Goal: Information Seeking & Learning: Find specific fact

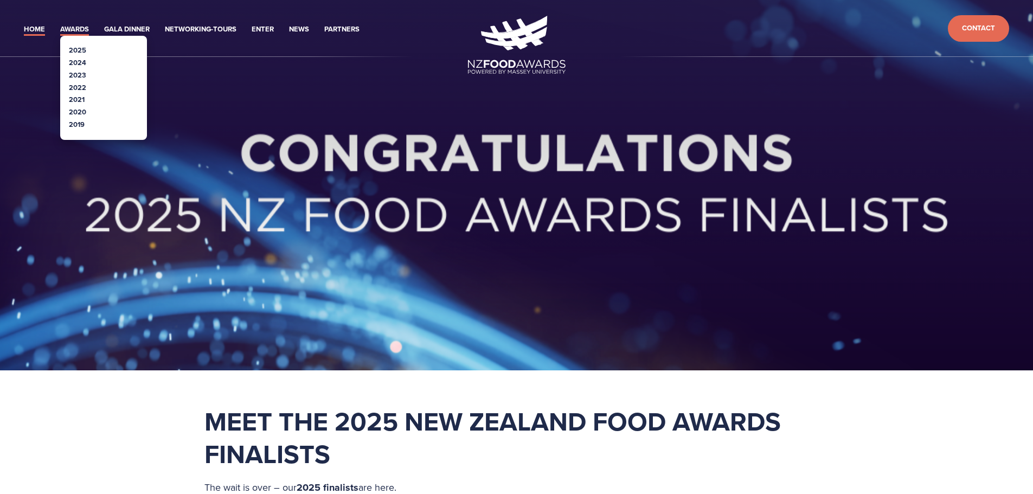
click at [75, 30] on link "Awards" at bounding box center [74, 29] width 29 height 12
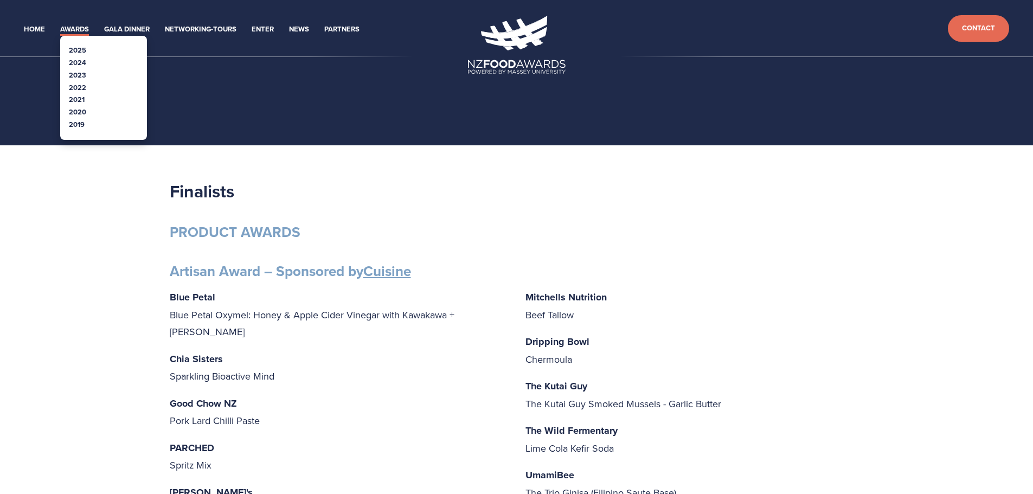
click at [84, 47] on link "2025" at bounding box center [77, 50] width 17 height 10
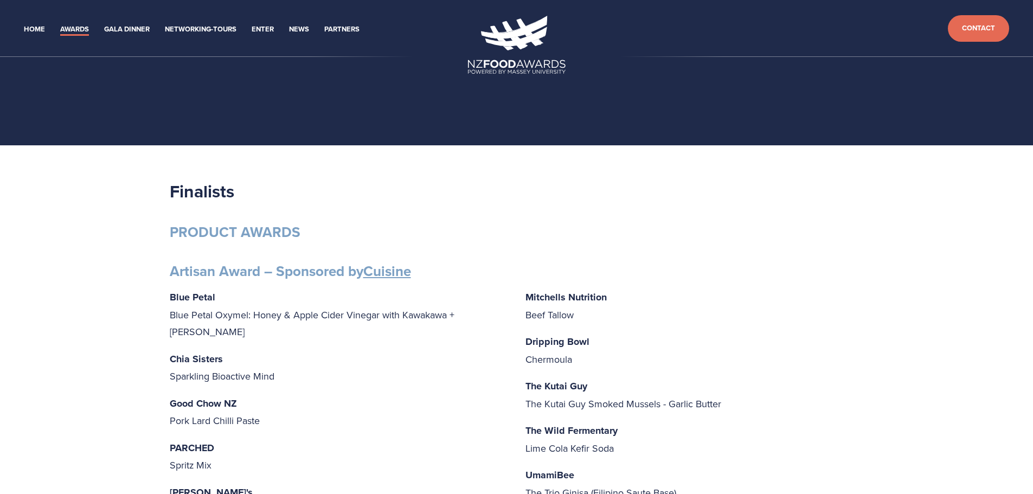
click at [39, 22] on li "Home" at bounding box center [34, 28] width 21 height 15
click at [35, 27] on link "Home" at bounding box center [34, 29] width 21 height 12
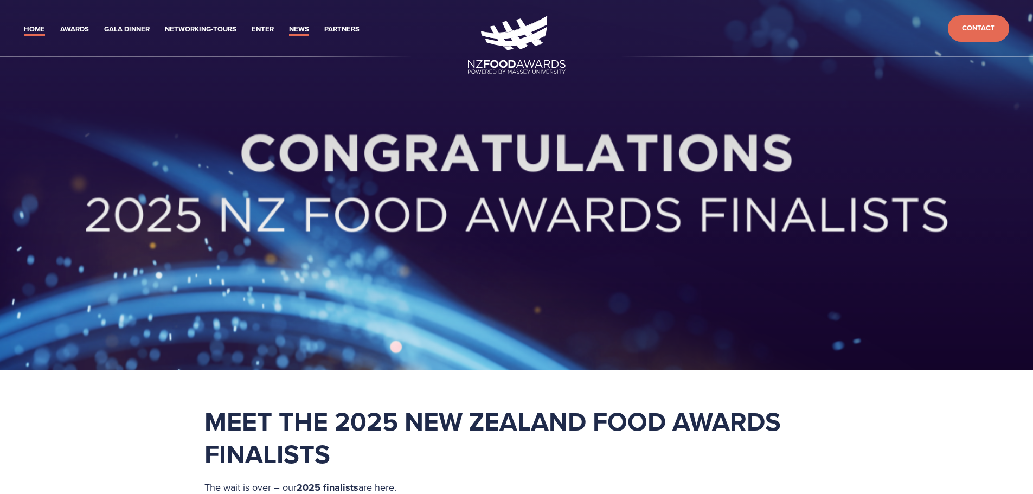
click at [303, 27] on link "News" at bounding box center [299, 29] width 20 height 12
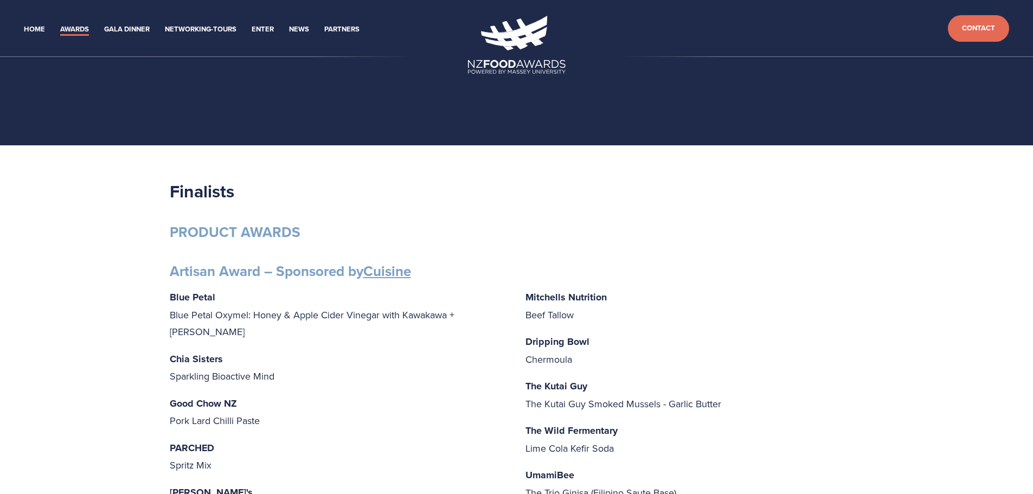
click at [768, 191] on h2 "Finalists" at bounding box center [517, 191] width 694 height 22
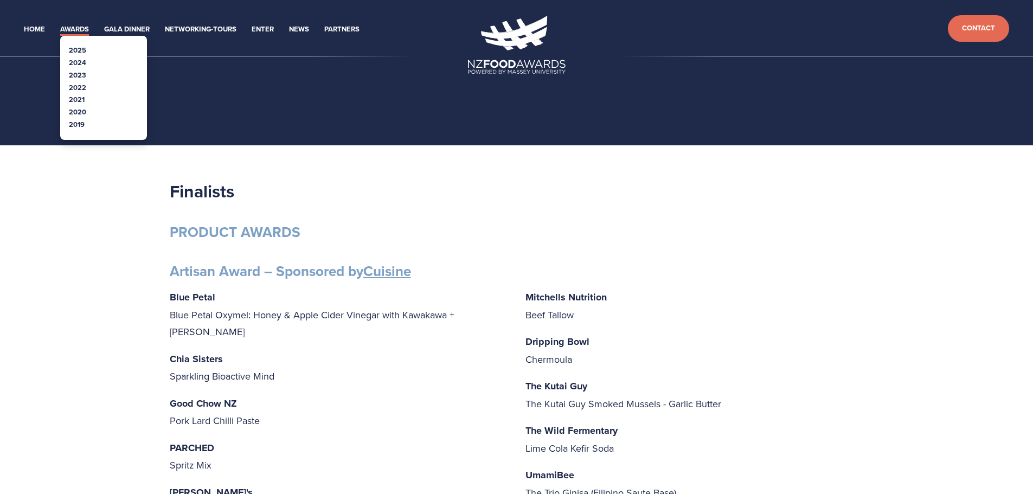
click at [79, 60] on link "2024" at bounding box center [77, 62] width 17 height 10
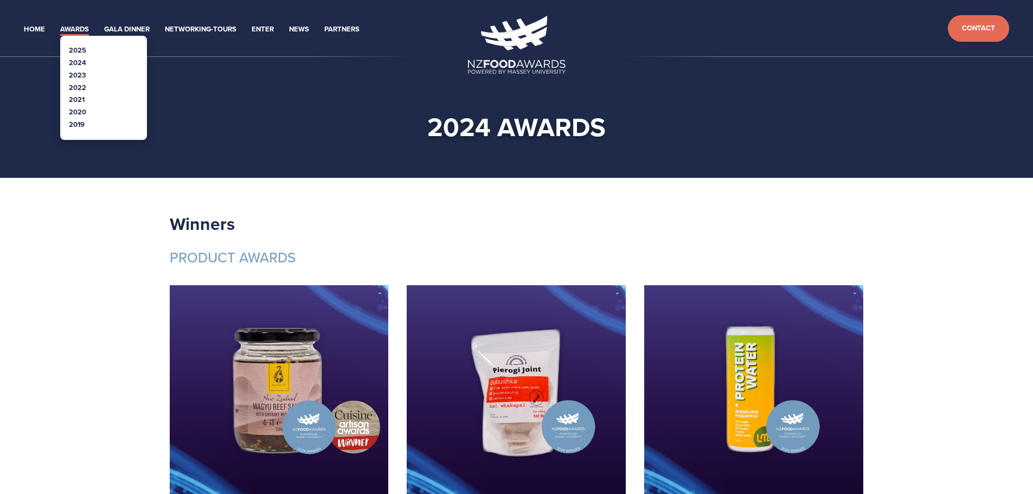
click at [76, 88] on link "2022" at bounding box center [77, 87] width 17 height 10
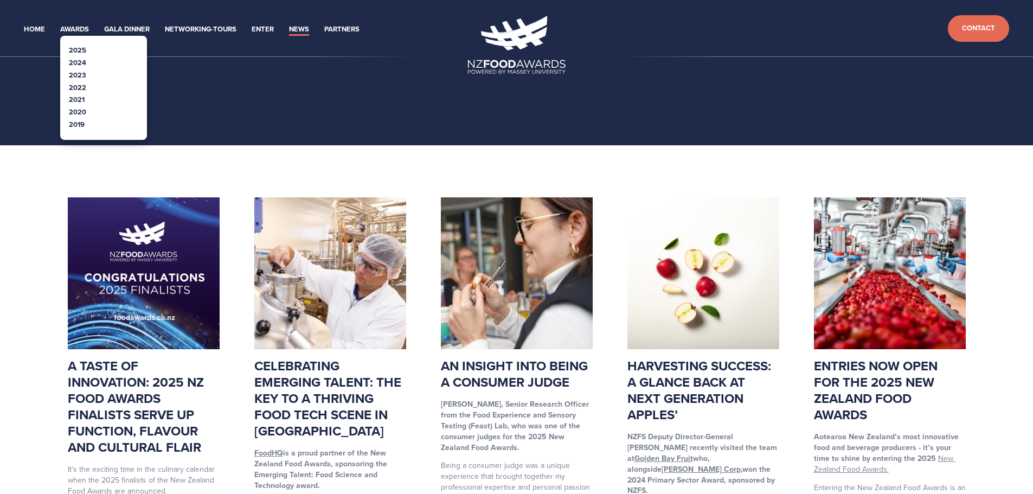
click at [81, 65] on link "2024" at bounding box center [77, 62] width 17 height 10
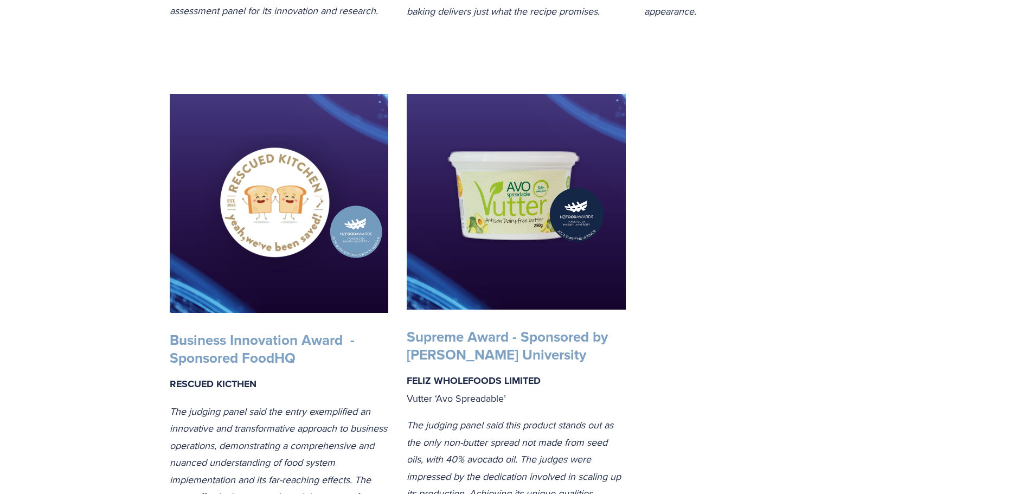
scroll to position [1953, 0]
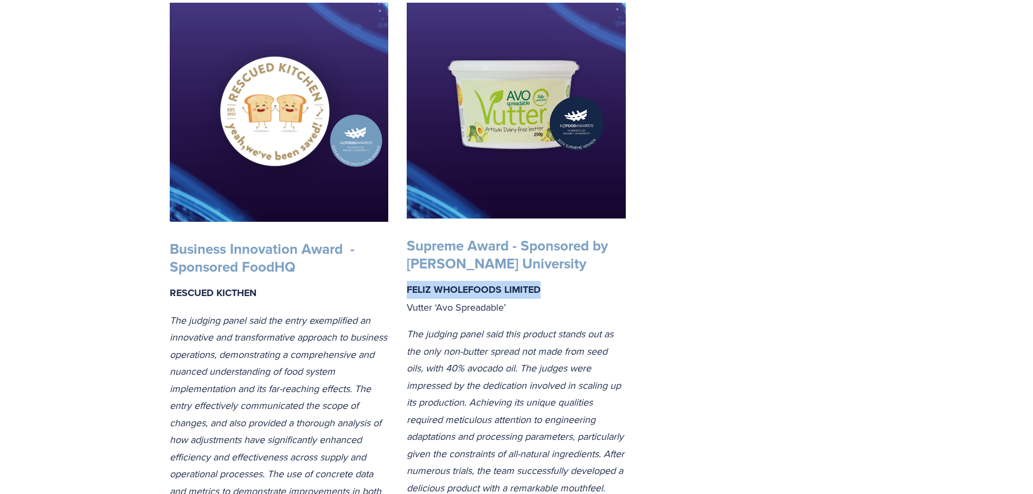
drag, startPoint x: 544, startPoint y: 311, endPoint x: 404, endPoint y: 301, distance: 139.8
click at [404, 301] on div "Supreme Award - Sponsored by [PERSON_NAME] University FELIZ WHOLEFOODS LIMITED …" at bounding box center [517, 427] width 238 height 398
copy strong "FELIZ WHOLEFOODS LIMITED"
